Goal: Information Seeking & Learning: Learn about a topic

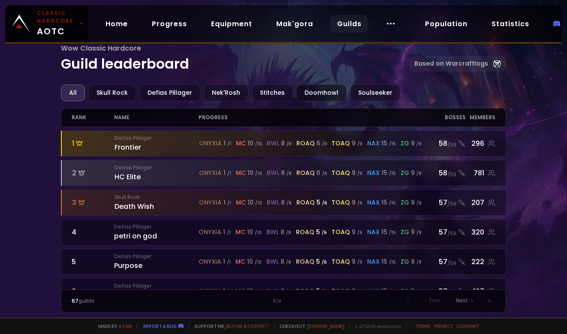
click at [324, 94] on div "Doomhowl" at bounding box center [321, 92] width 50 height 17
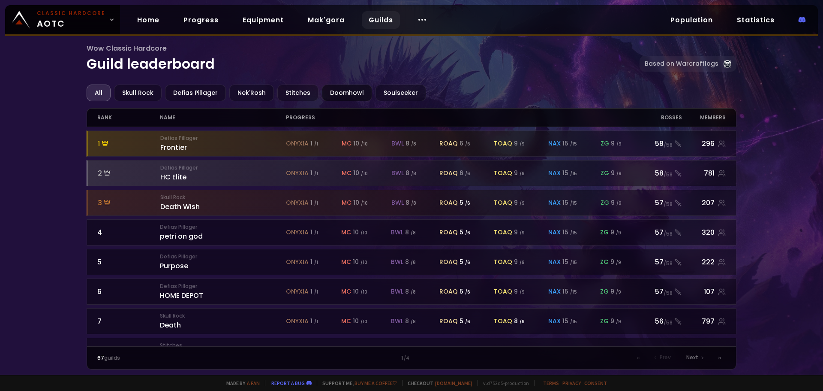
click at [333, 91] on div "Doomhowl" at bounding box center [347, 92] width 50 height 17
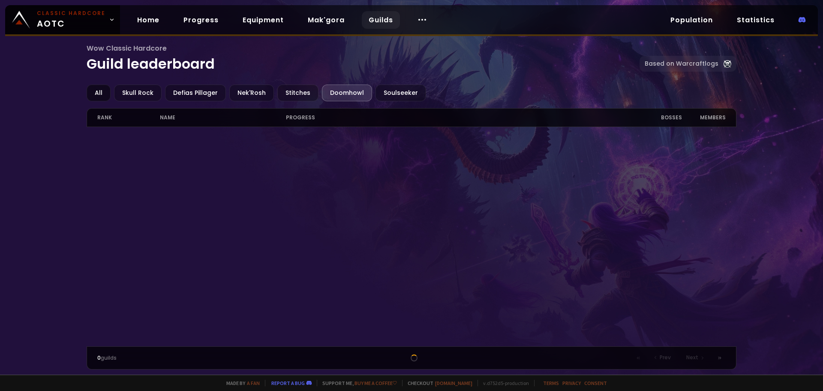
click at [96, 91] on div "All" at bounding box center [99, 92] width 24 height 17
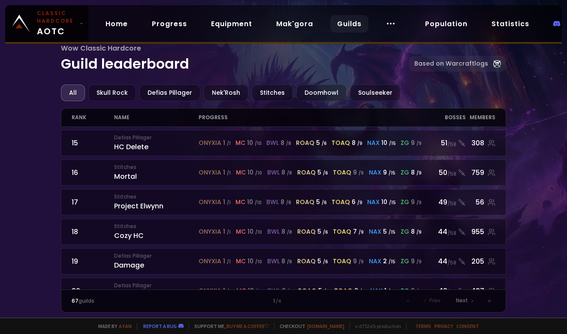
scroll to position [433, 0]
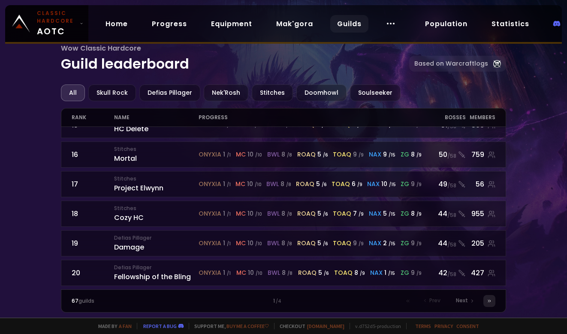
click at [489, 300] on icon at bounding box center [488, 301] width 1 height 2
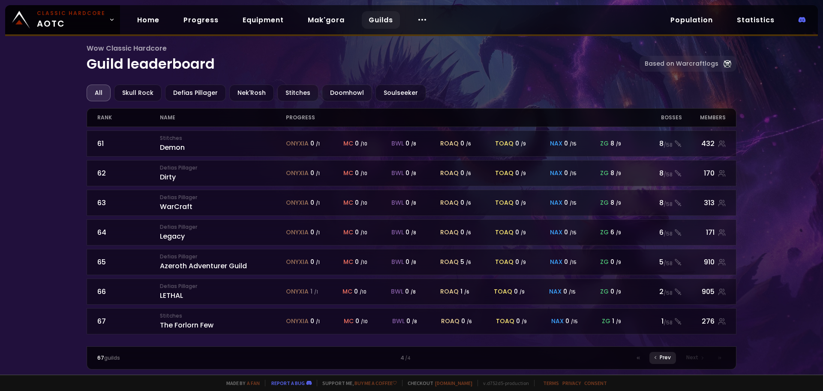
click at [567, 334] on span "Prev" at bounding box center [665, 357] width 11 height 8
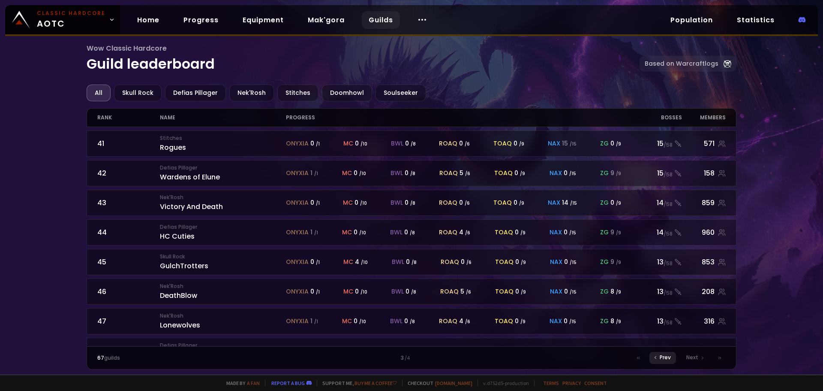
click at [567, 334] on span "Prev" at bounding box center [665, 357] width 11 height 8
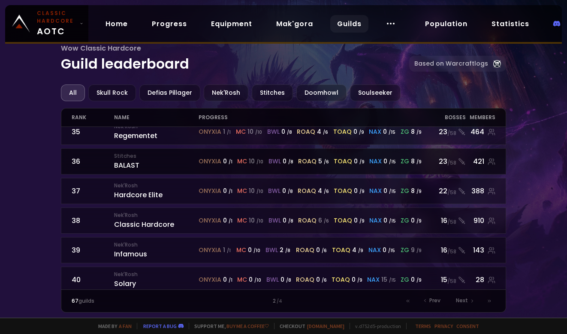
scroll to position [443, 0]
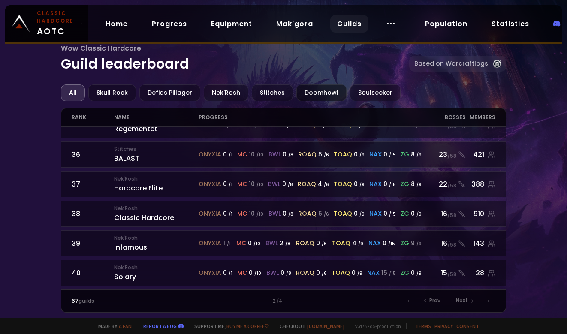
click at [303, 92] on div "Doomhowl" at bounding box center [321, 92] width 50 height 17
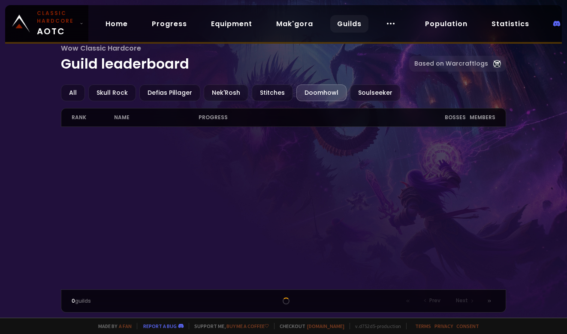
click at [285, 300] on div at bounding box center [286, 301] width 7 height 7
click at [285, 300] on div at bounding box center [286, 301] width 9 height 9
click at [285, 300] on div at bounding box center [286, 301] width 8 height 8
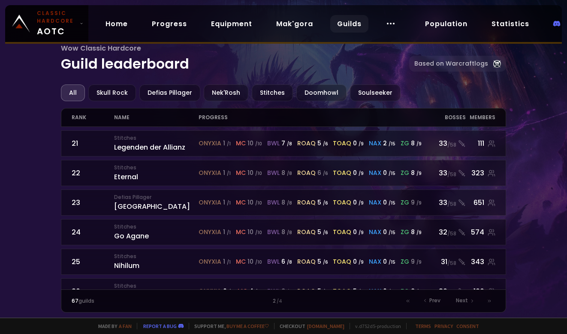
click at [111, 115] on div "rank" at bounding box center [93, 118] width 42 height 18
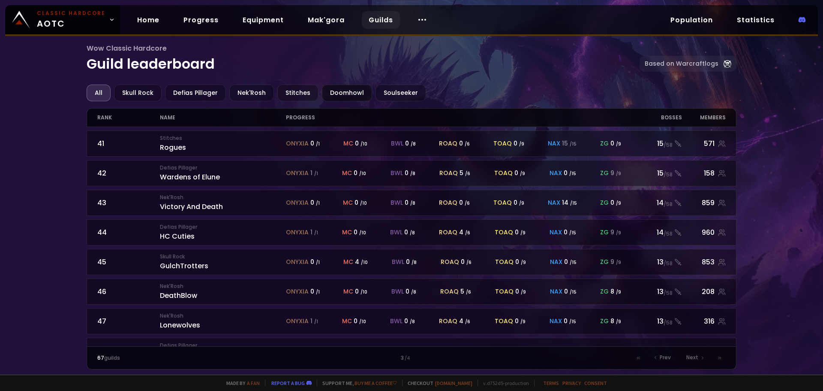
click at [344, 91] on div "Doomhowl" at bounding box center [347, 92] width 50 height 17
